Goal: Task Accomplishment & Management: Manage account settings

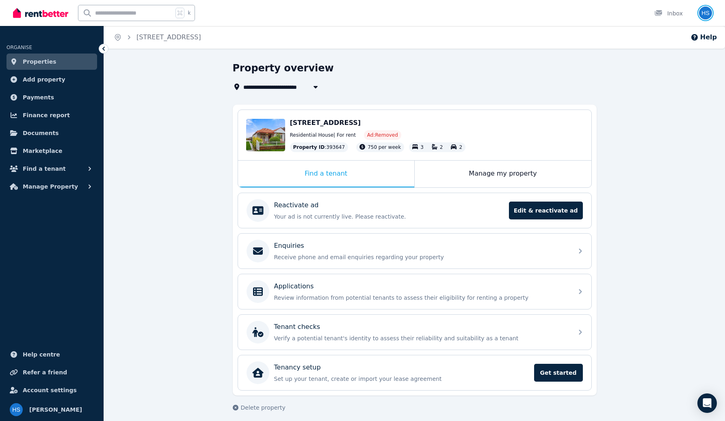
click at [706, 14] on img "button" at bounding box center [705, 12] width 13 height 13
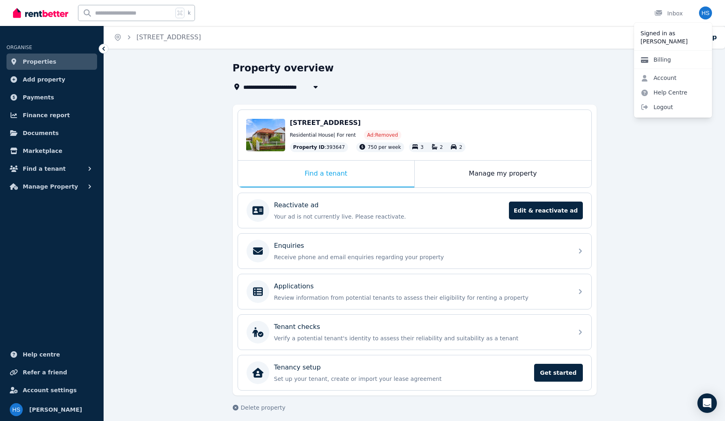
click at [660, 58] on link "Billing" at bounding box center [655, 59] width 43 height 15
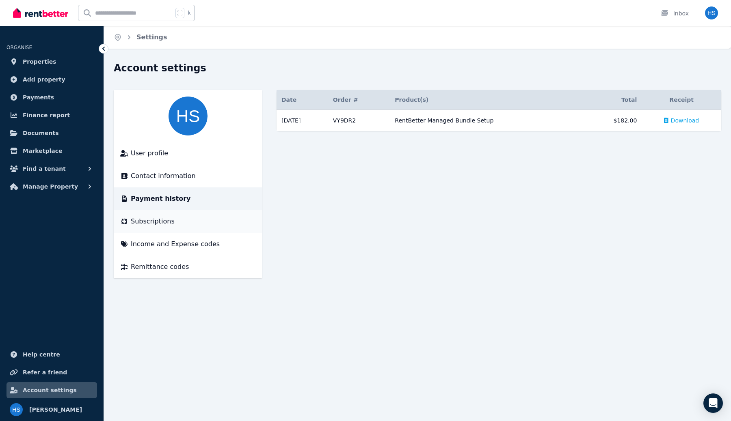
click at [212, 221] on div "Subscriptions" at bounding box center [187, 222] width 135 height 10
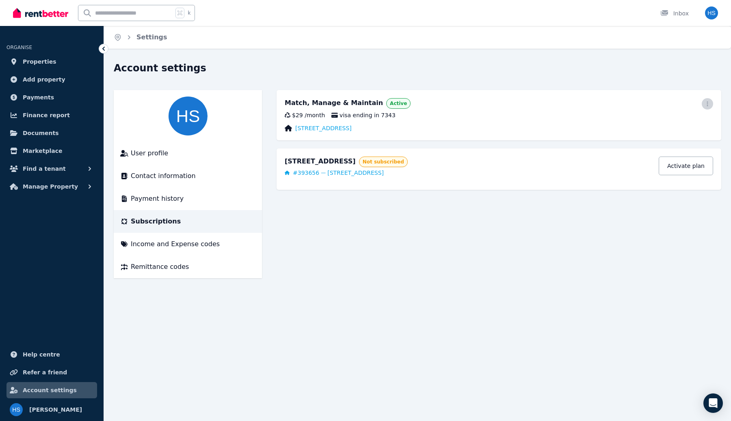
click at [704, 102] on icon "button" at bounding box center [707, 104] width 6 height 6
click at [638, 147] on span "Cancel plan" at bounding box center [670, 152] width 71 height 10
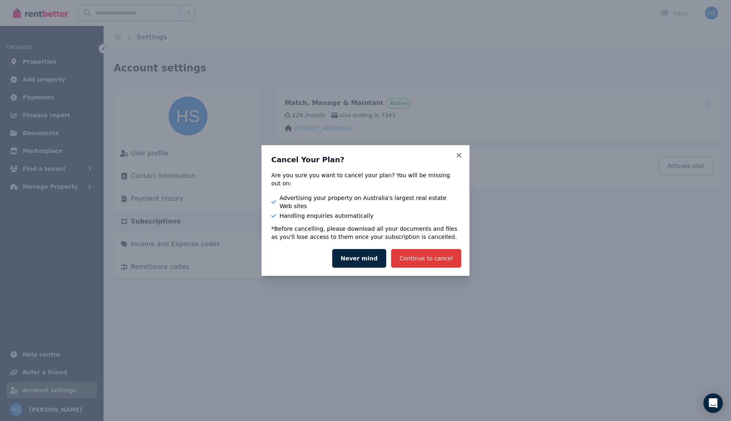
click at [425, 249] on button "Continue to cancel" at bounding box center [426, 258] width 70 height 19
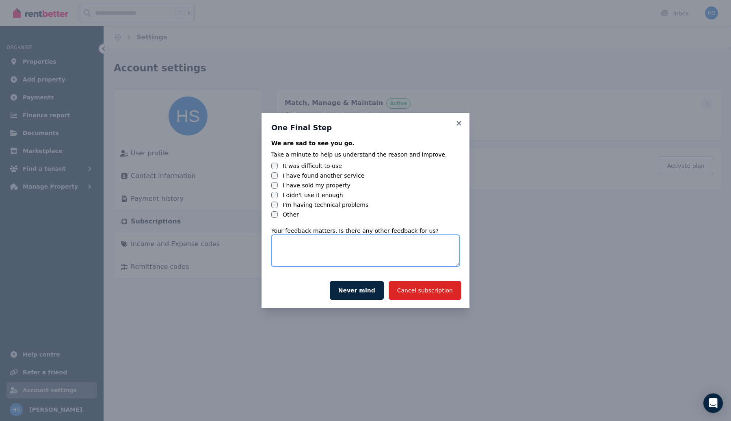
click at [410, 261] on textarea at bounding box center [365, 251] width 188 height 32
click at [296, 192] on label "I didn't use it enough" at bounding box center [313, 195] width 60 height 8
click at [313, 195] on label "I didn't use it enough" at bounding box center [313, 195] width 60 height 8
click at [302, 175] on label "I have found another service" at bounding box center [324, 176] width 82 height 8
click at [404, 294] on button "Cancel subscription" at bounding box center [425, 290] width 73 height 19
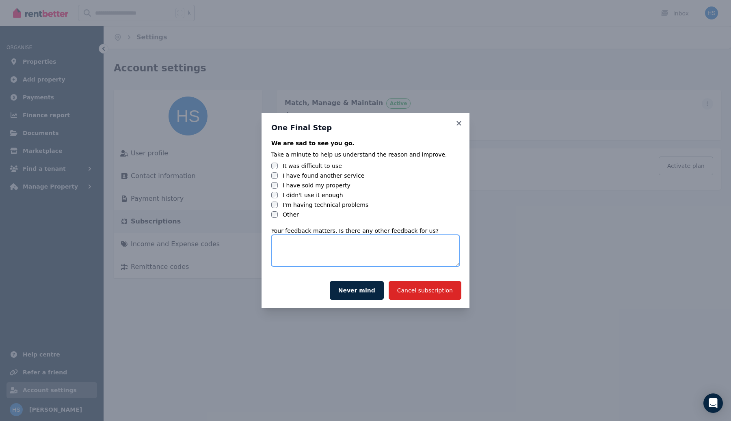
click at [358, 257] on textarea at bounding box center [365, 251] width 188 height 32
type textarea "*****"
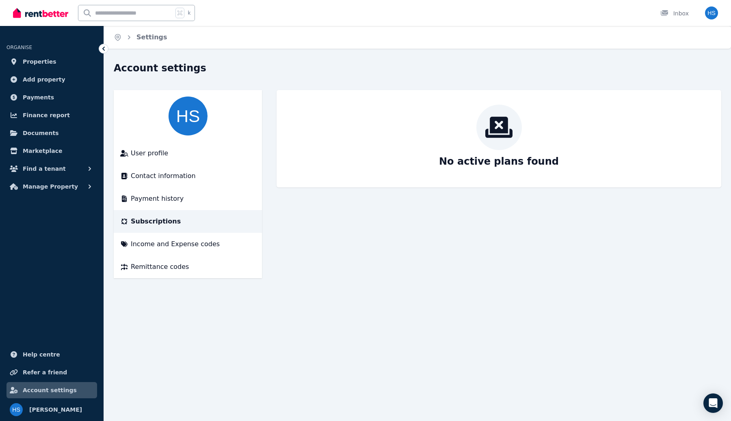
click at [381, 204] on main "No active plans found" at bounding box center [498, 184] width 445 height 188
click at [316, 242] on main "No active plans found" at bounding box center [498, 184] width 445 height 188
